Goal: Check status: Check status

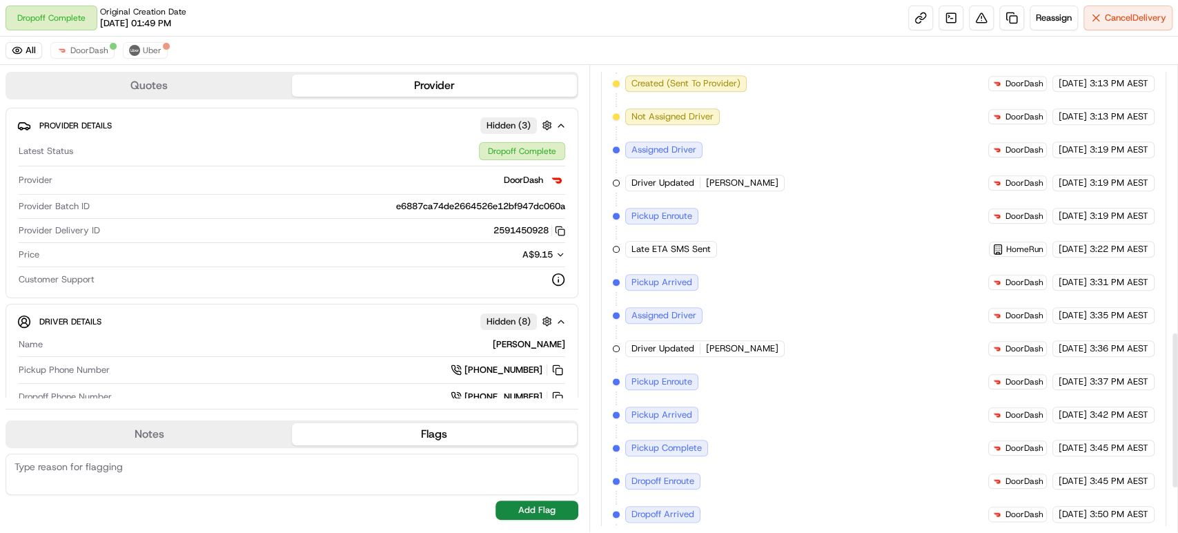
scroll to position [922, 0]
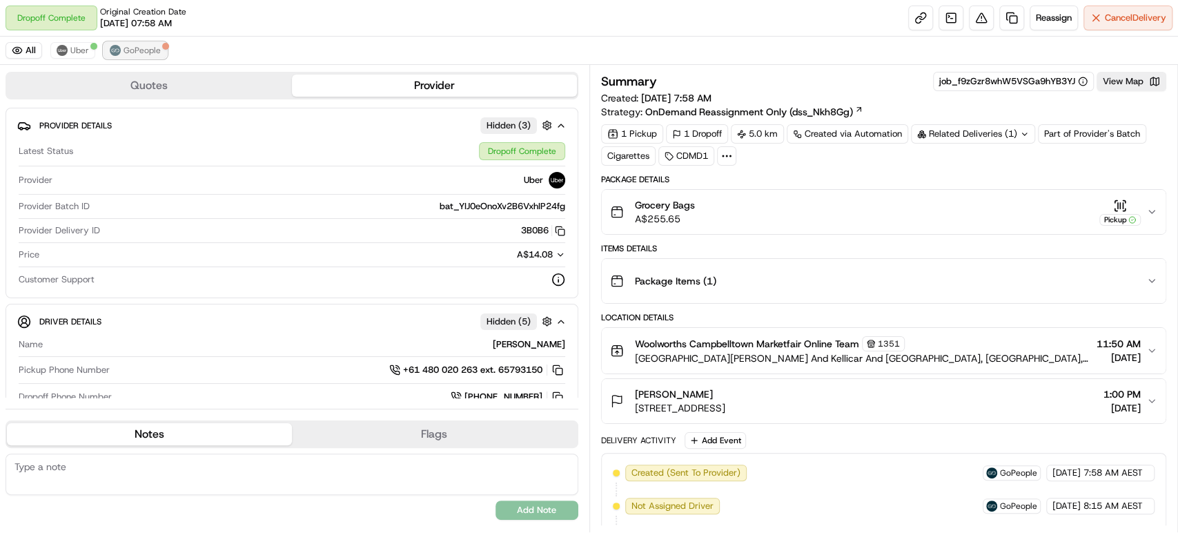
click at [128, 50] on span "GoPeople" at bounding box center [141, 50] width 37 height 11
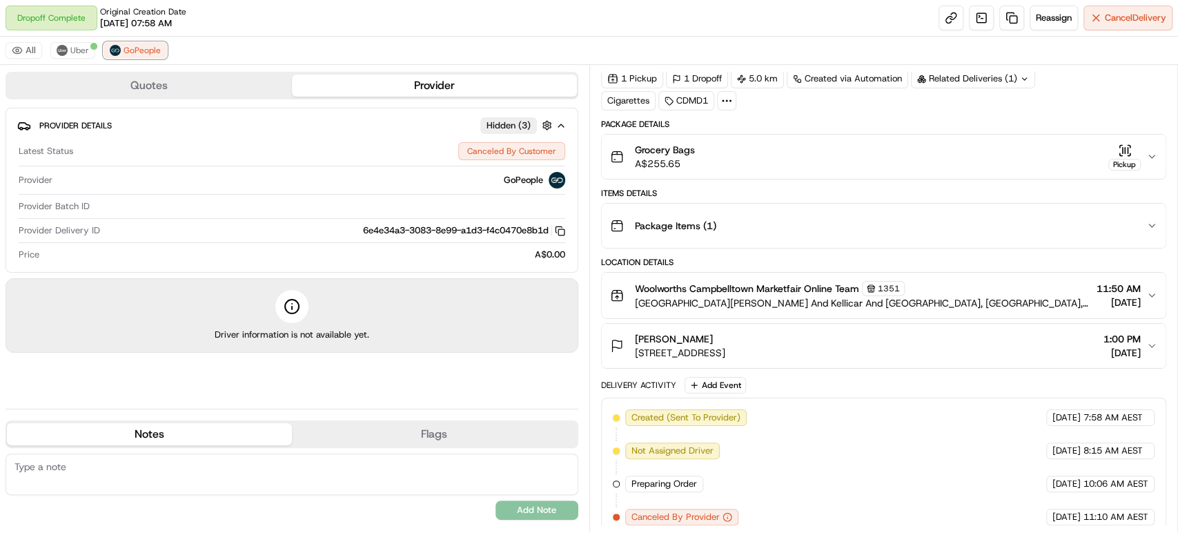
scroll to position [97, 0]
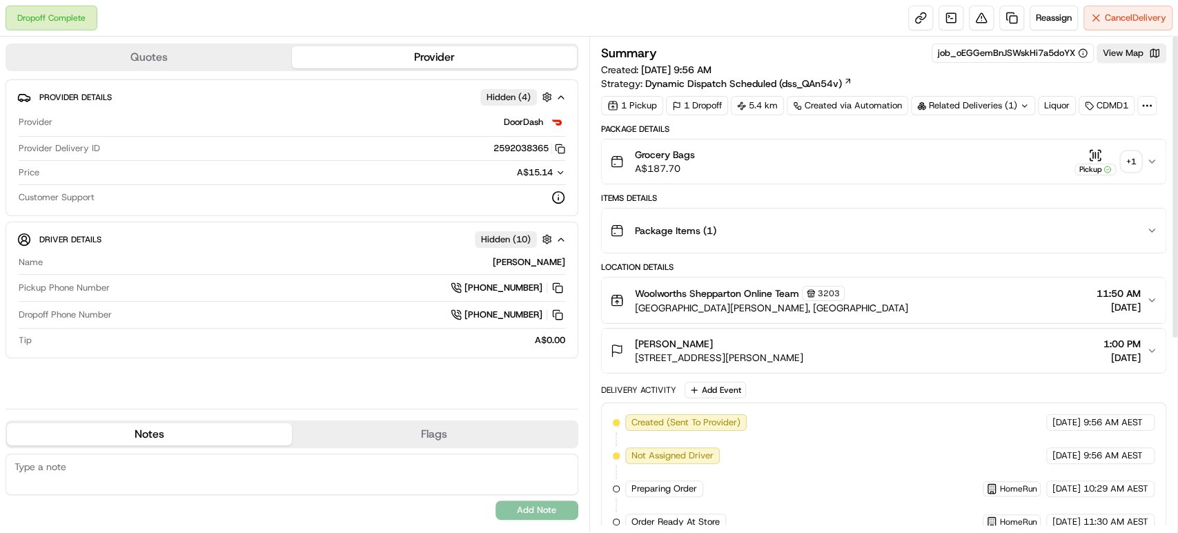
click at [1128, 155] on div "+ 1" at bounding box center [1130, 161] width 19 height 19
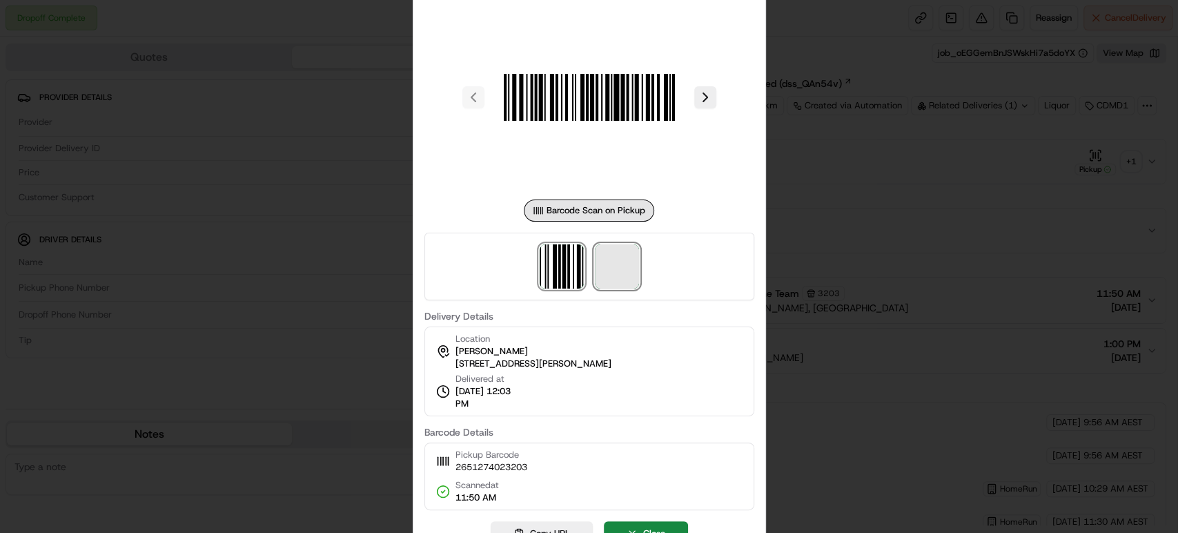
click at [612, 261] on span at bounding box center [617, 266] width 44 height 44
